Goal: Obtain resource: Obtain resource

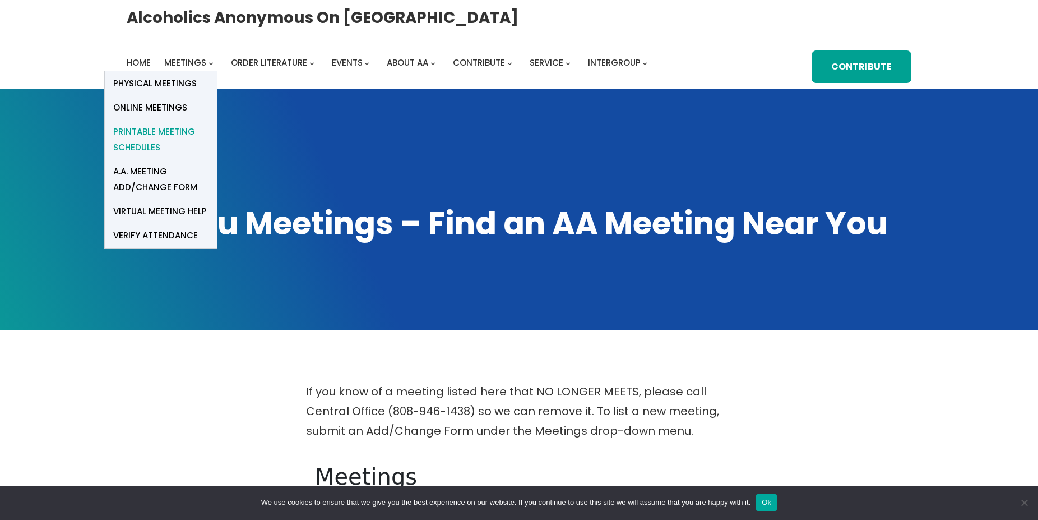
click at [139, 133] on span "Printable Meeting Schedules" at bounding box center [160, 139] width 95 height 31
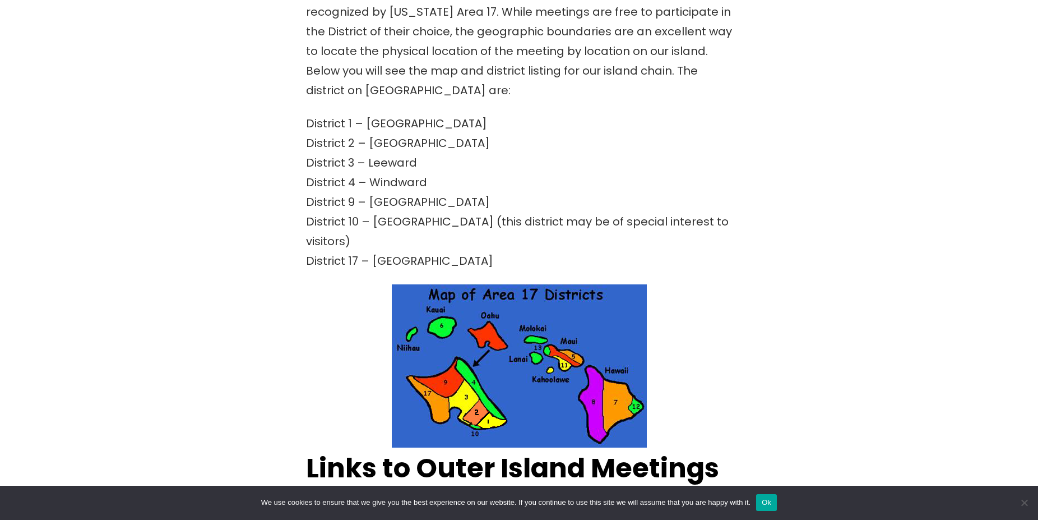
scroll to position [400, 0]
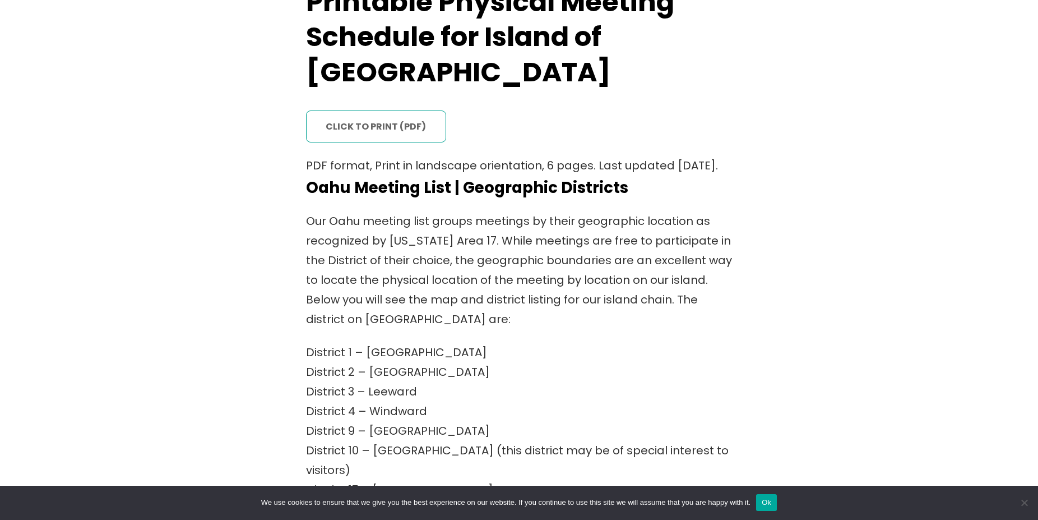
click at [365, 110] on link "click to print (PDF)" at bounding box center [376, 126] width 140 height 33
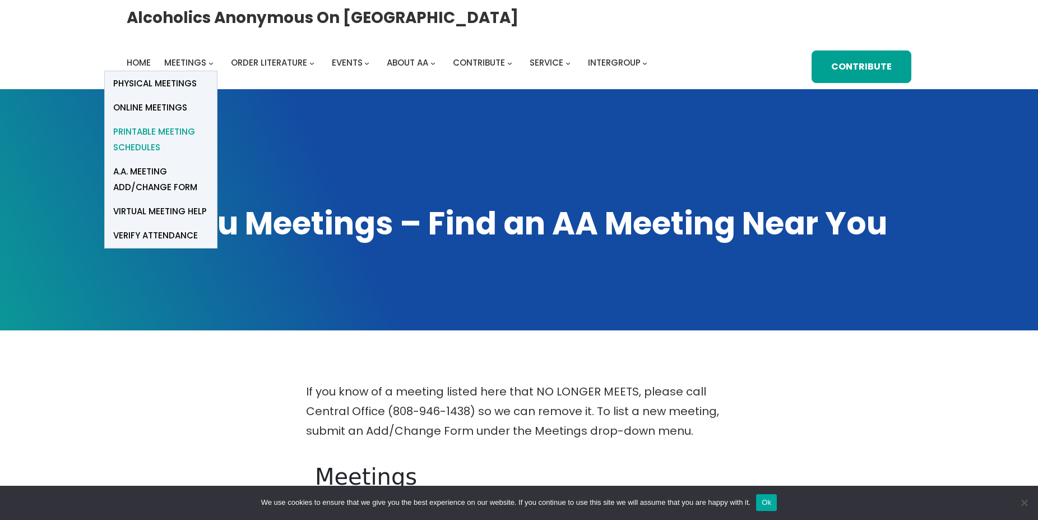
click at [160, 135] on span "Printable Meeting Schedules" at bounding box center [160, 139] width 95 height 31
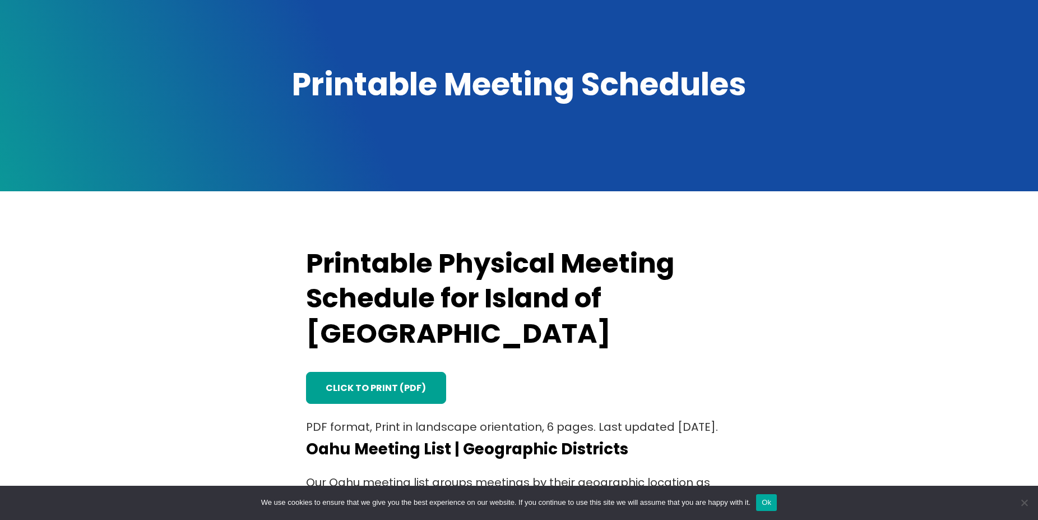
scroll to position [172, 0]
